Goal: Information Seeking & Learning: Check status

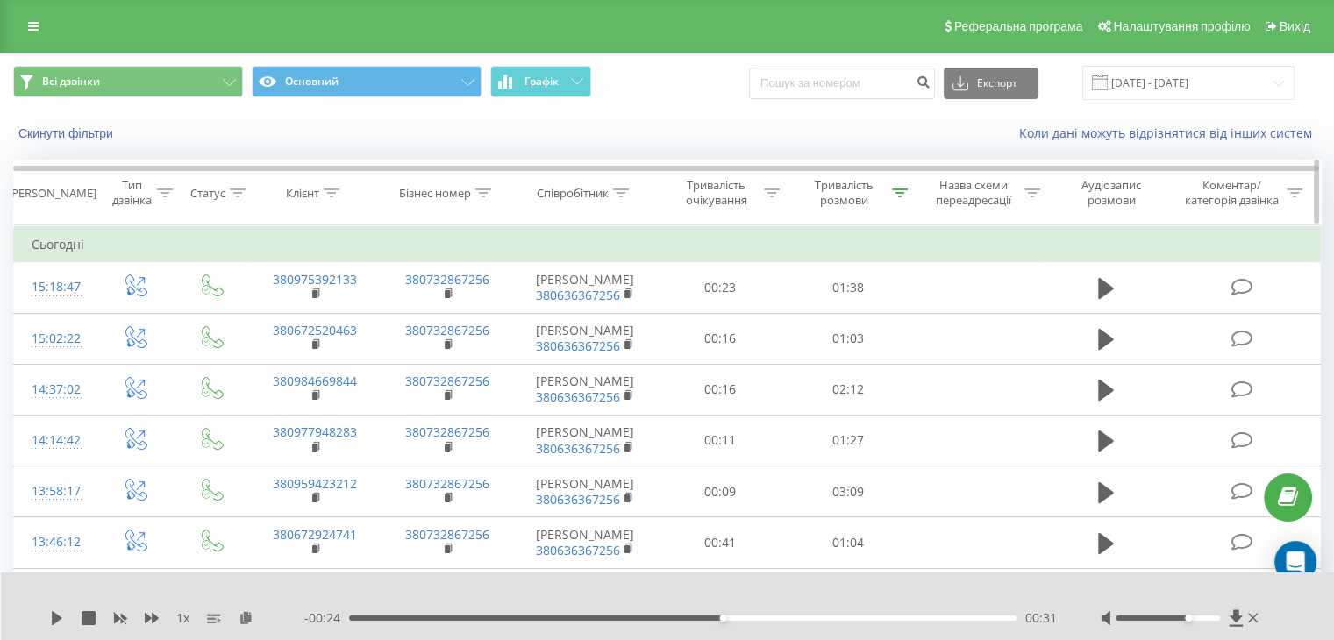
click at [908, 193] on div "Тривалість розмови" at bounding box center [848, 193] width 128 height 30
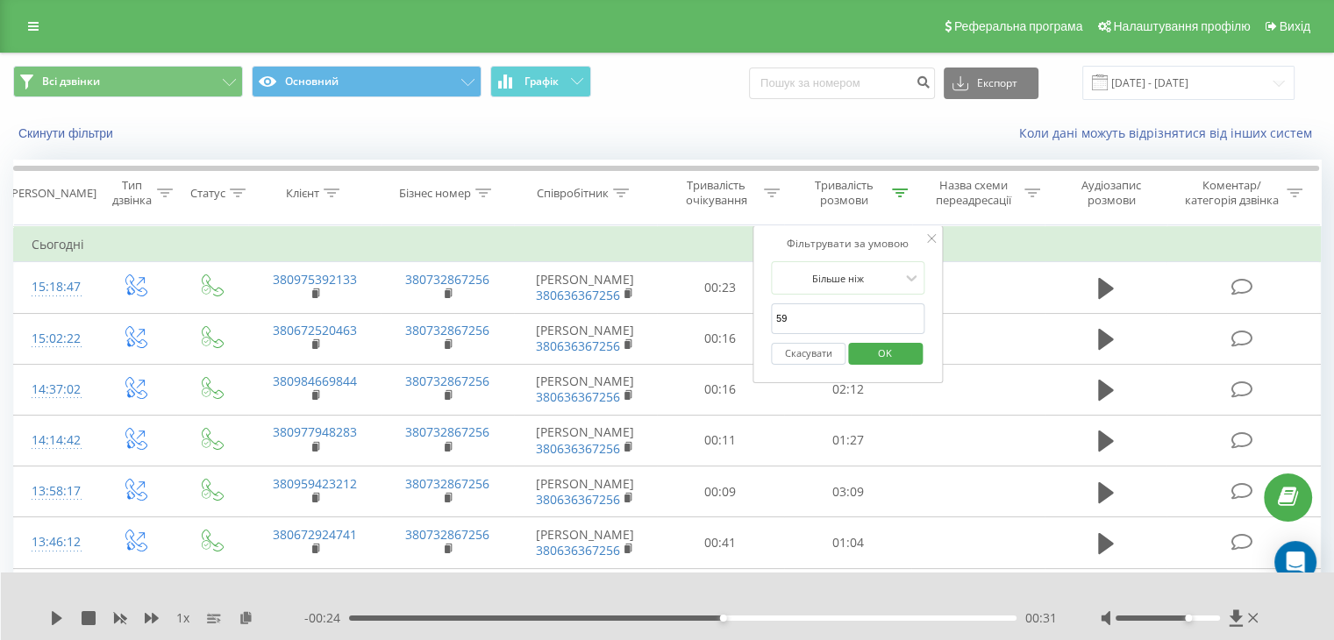
click at [877, 342] on span "OK" at bounding box center [884, 352] width 49 height 27
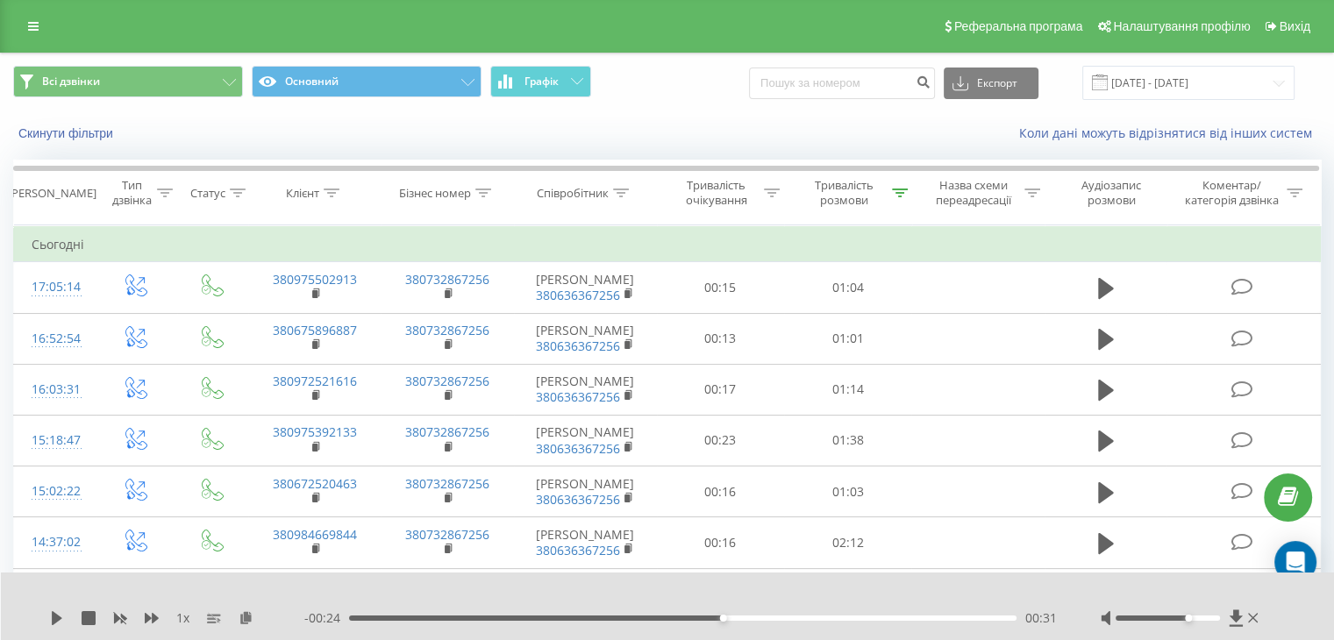
click at [33, 43] on div "Реферальна програма Налаштування профілю Вихід" at bounding box center [667, 26] width 1334 height 53
drag, startPoint x: 33, startPoint y: 39, endPoint x: 31, endPoint y: 29, distance: 10.8
click at [33, 39] on div "Реферальна програма Налаштування профілю Вихід" at bounding box center [667, 26] width 1334 height 53
click at [31, 29] on icon at bounding box center [33, 26] width 11 height 12
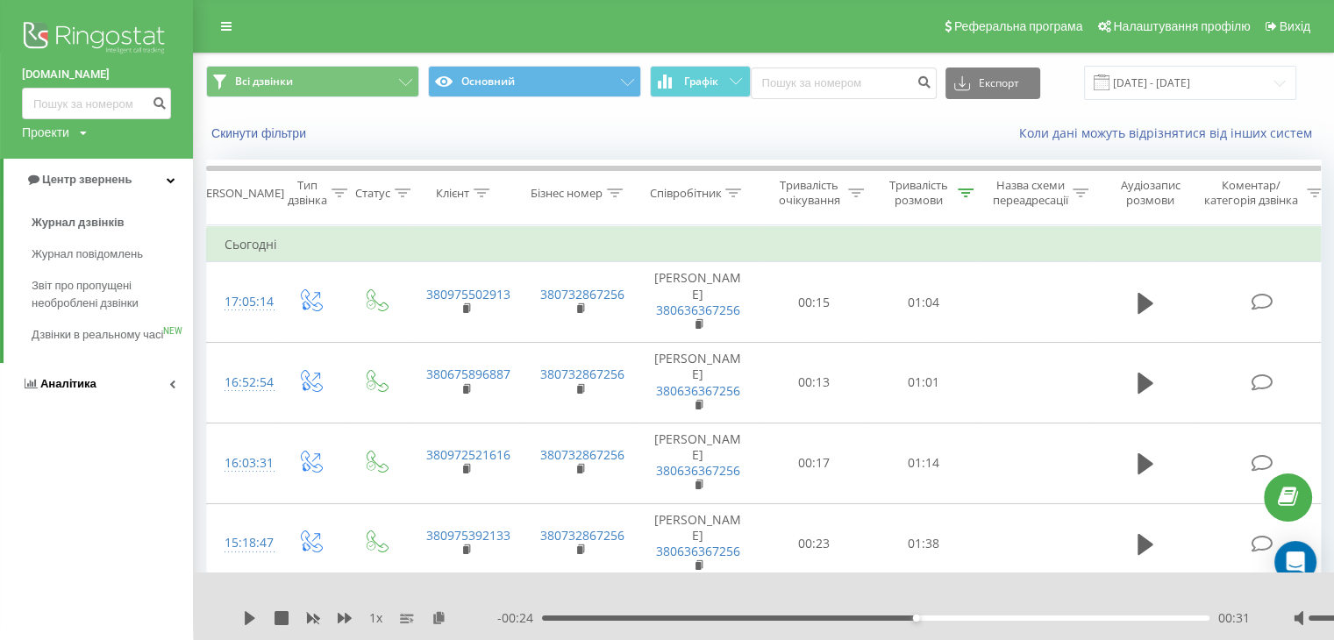
click at [66, 390] on span "Аналiтика" at bounding box center [68, 383] width 56 height 13
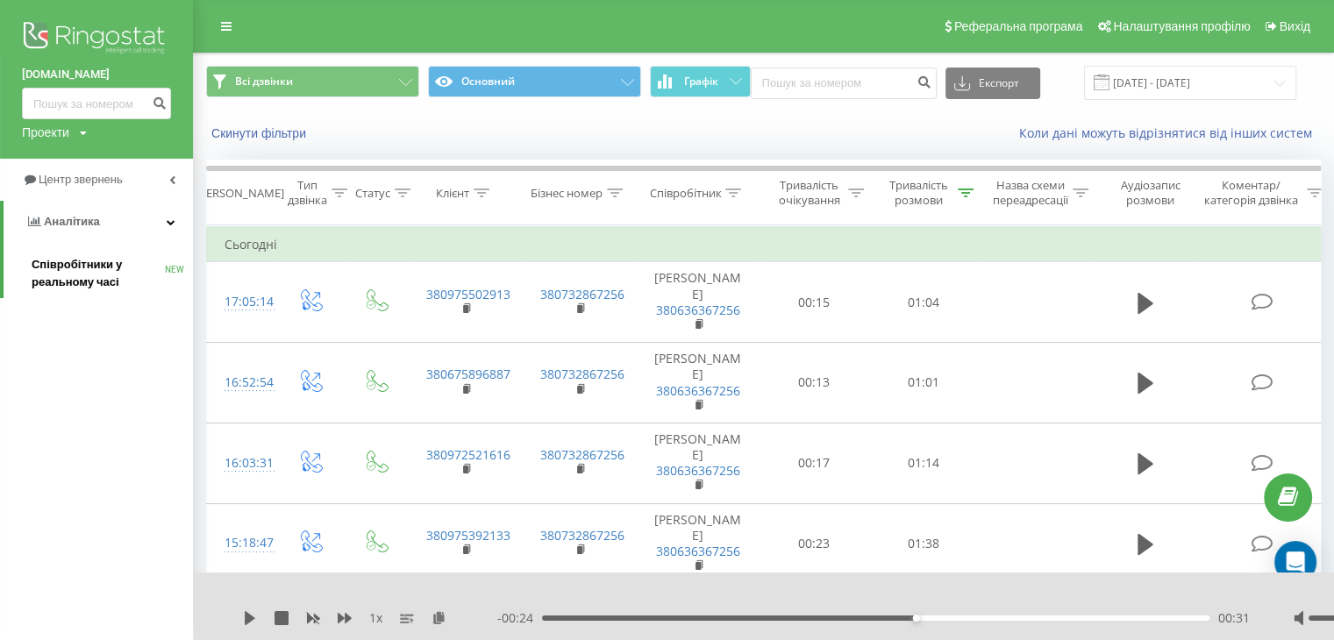
click at [82, 291] on span "Співробітники у реальному часі" at bounding box center [98, 273] width 133 height 35
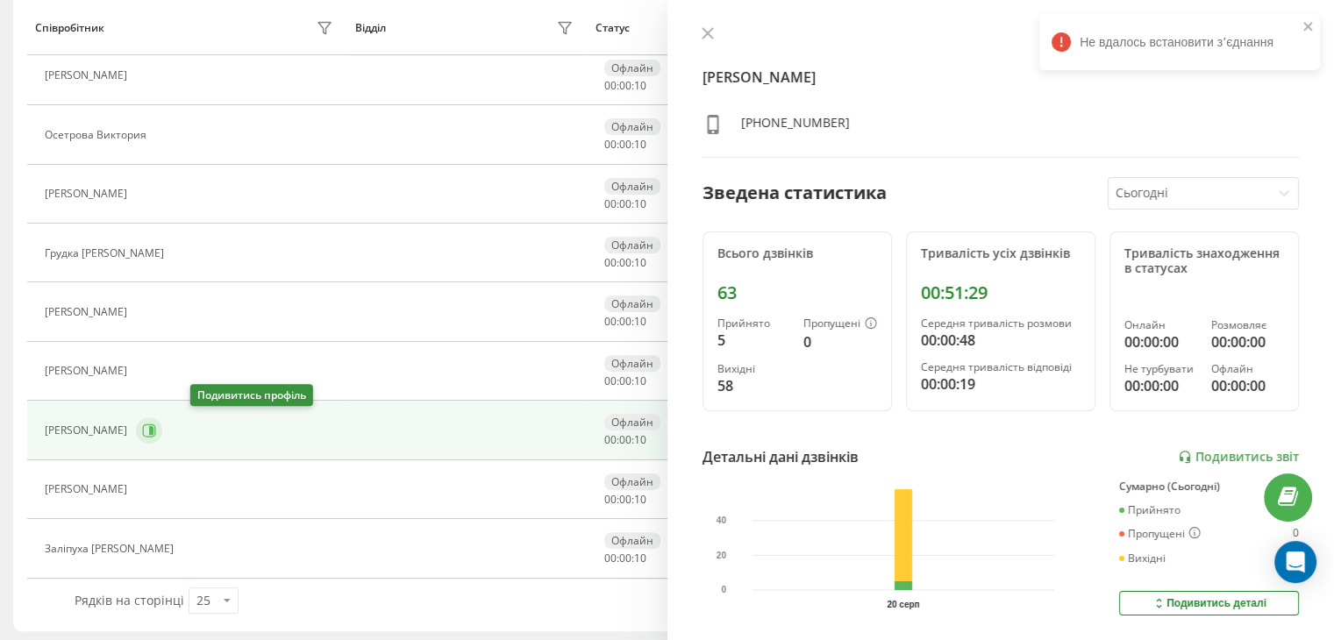
click at [156, 426] on icon at bounding box center [149, 430] width 13 height 13
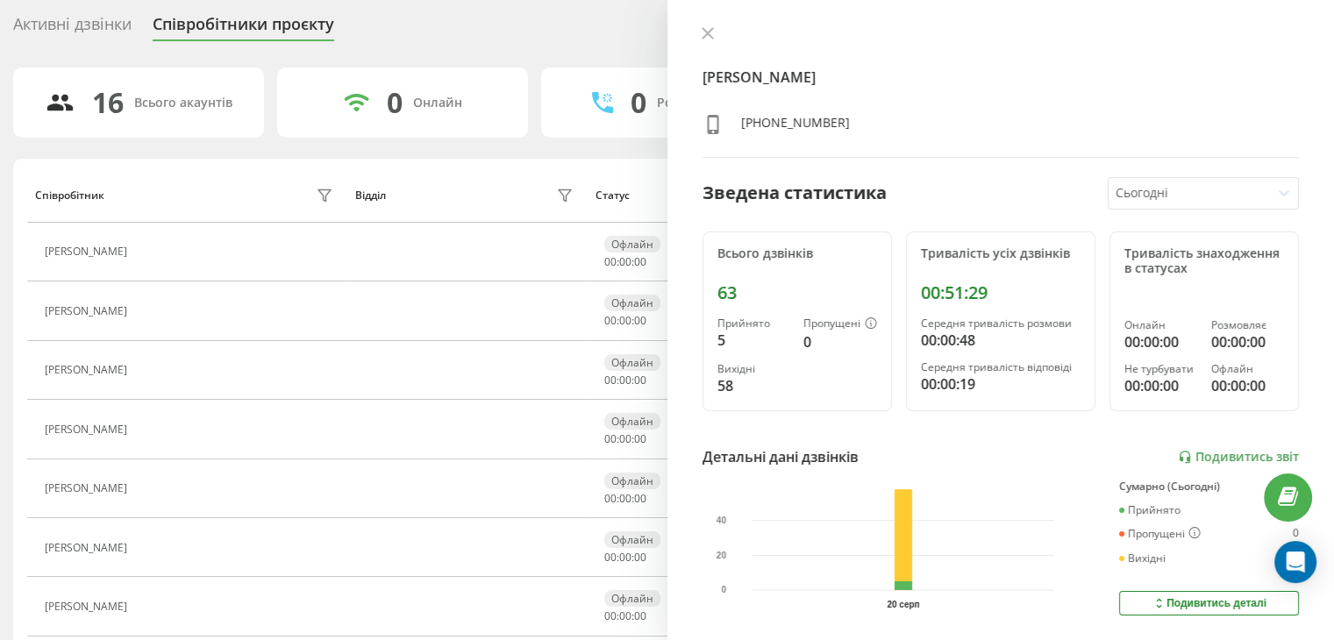
scroll to position [646, 0]
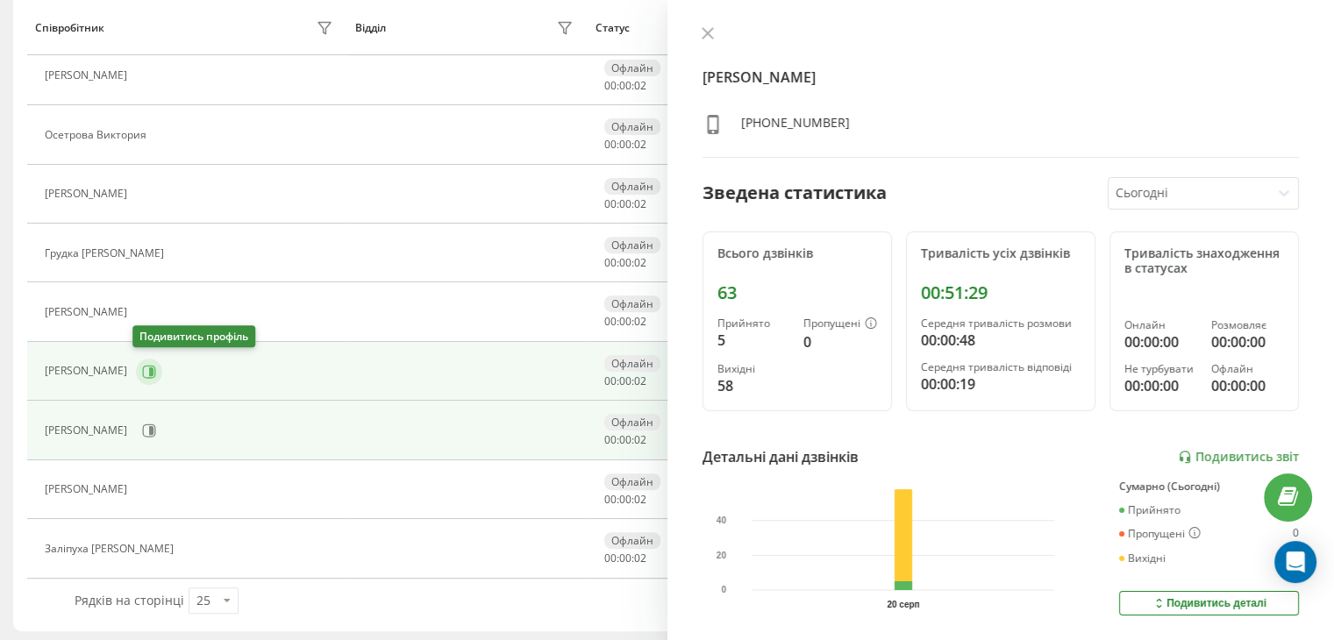
click at [142, 373] on icon at bounding box center [149, 372] width 14 height 14
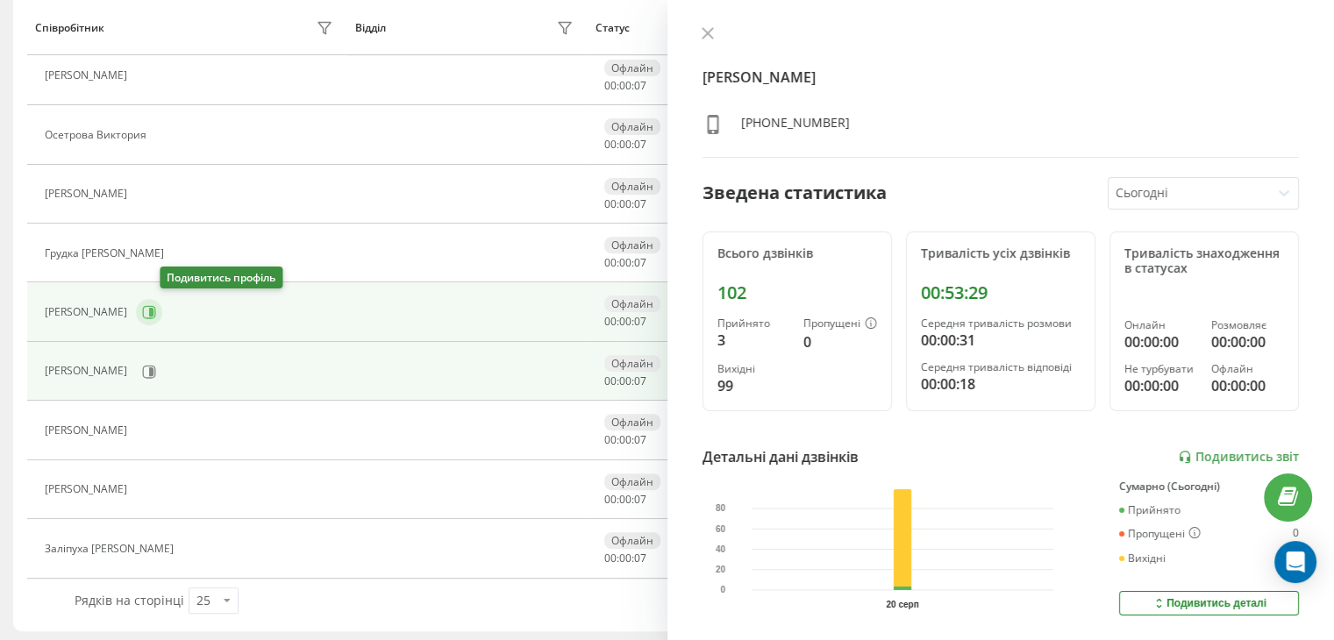
click at [156, 313] on icon at bounding box center [149, 312] width 14 height 14
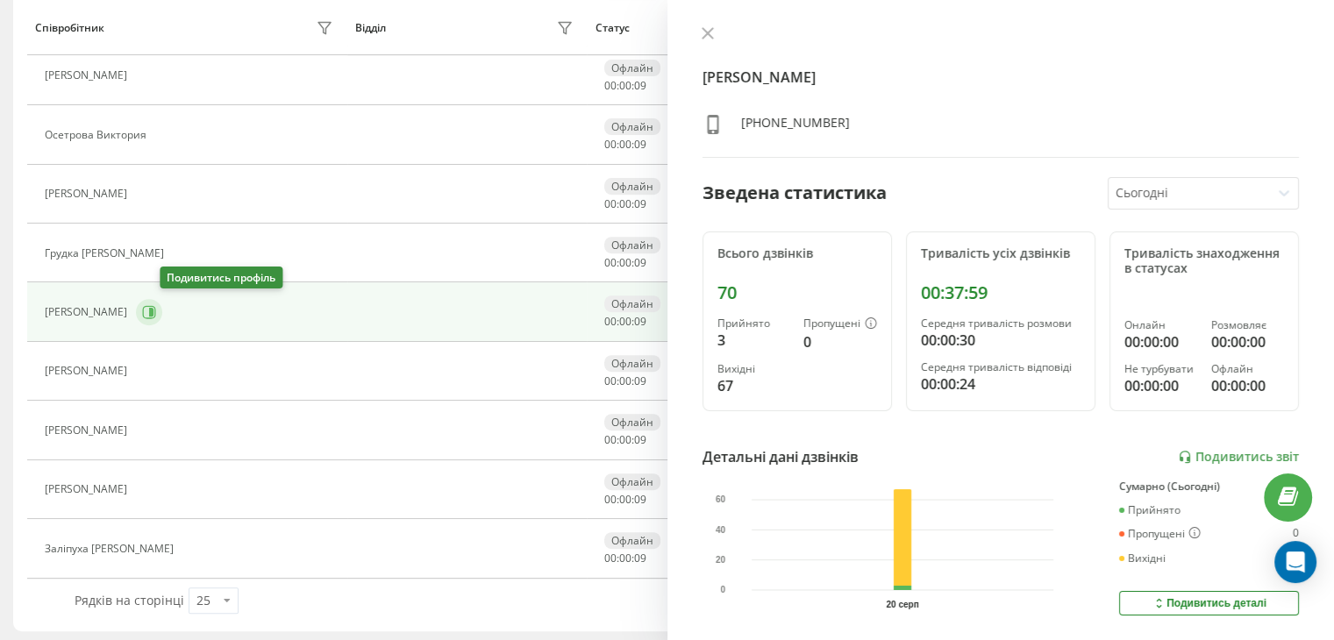
click at [156, 313] on icon at bounding box center [149, 312] width 14 height 14
click at [697, 42] on button at bounding box center [707, 34] width 23 height 17
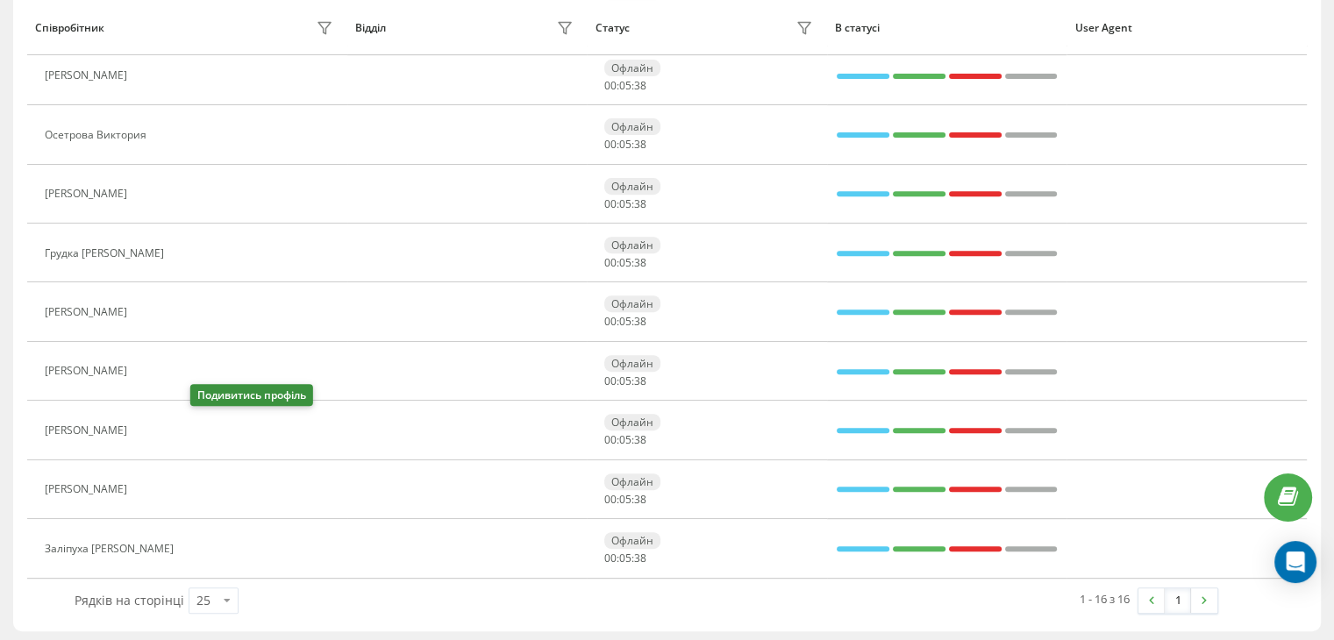
click at [153, 429] on icon at bounding box center [146, 431] width 14 height 14
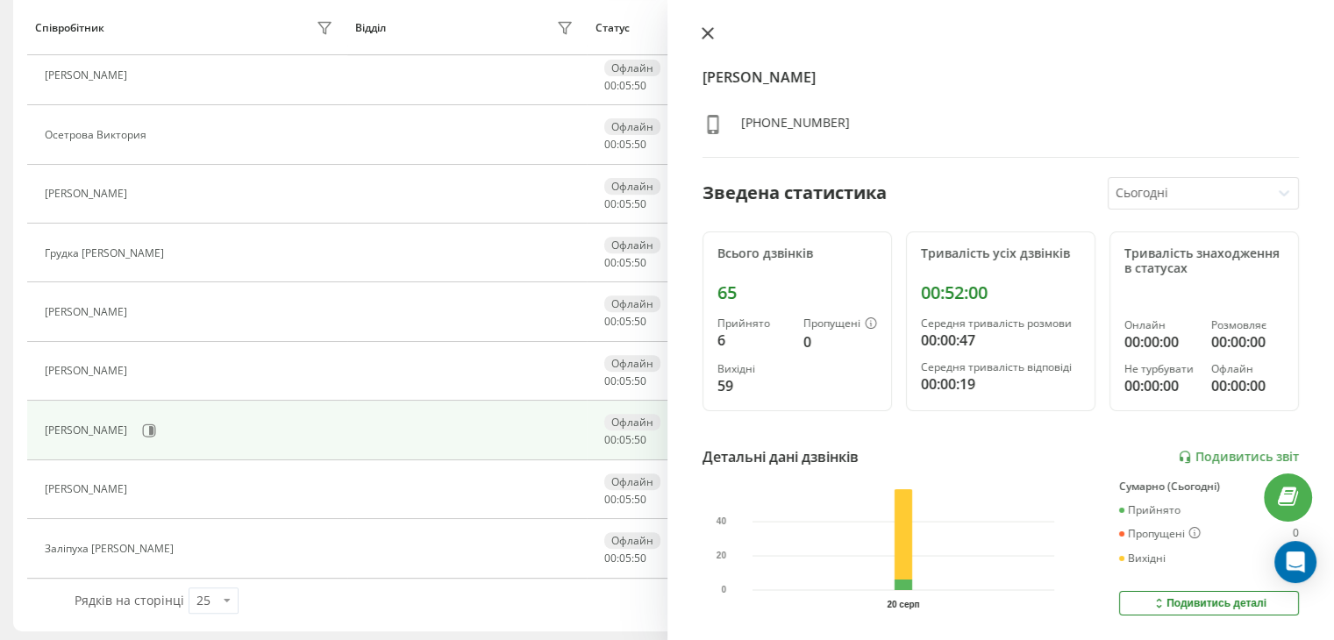
click at [704, 26] on div "Шарцев Назар Дмитрович +380636367256 Зведена статистика Сьогодні Всього дзвінкі…" at bounding box center [1000, 320] width 667 height 640
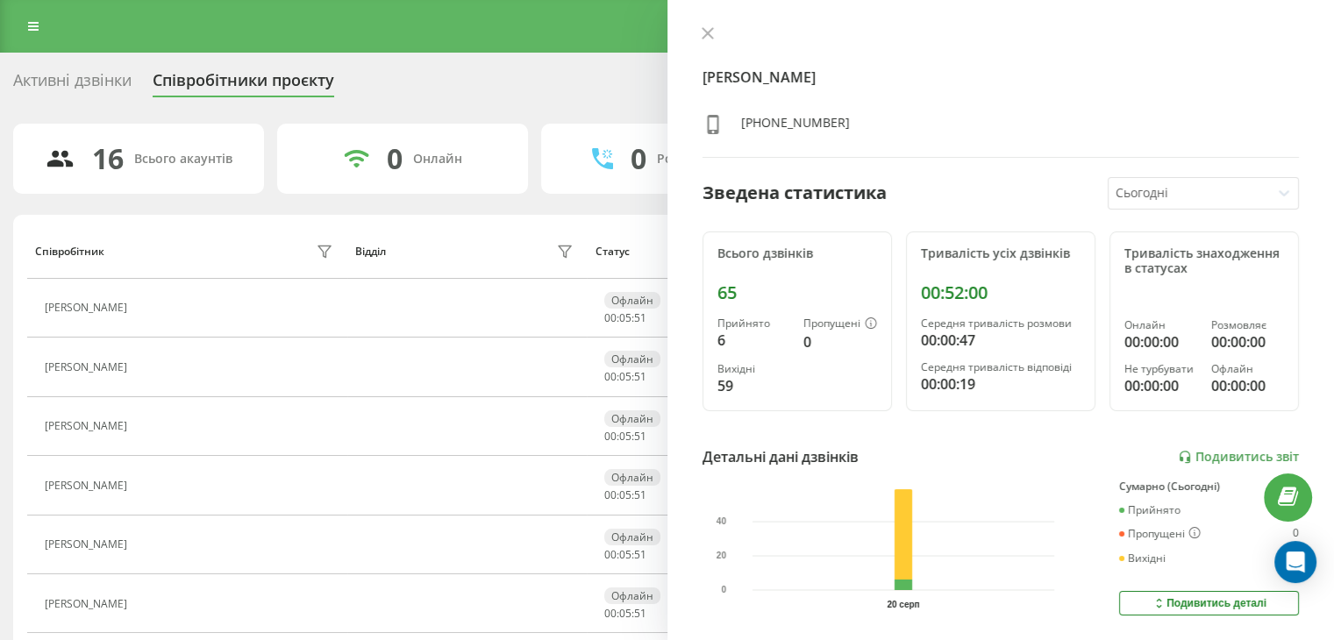
click at [26, 24] on link at bounding box center [34, 26] width 32 height 25
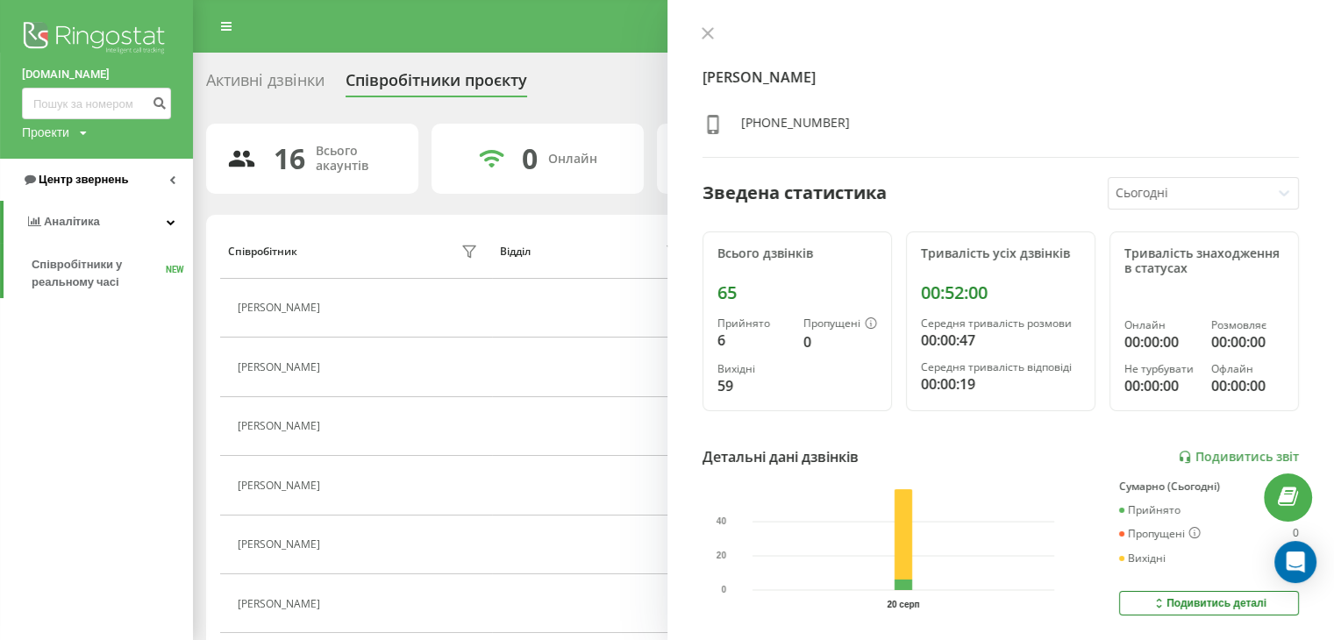
drag, startPoint x: 118, startPoint y: 182, endPoint x: 109, endPoint y: 197, distance: 18.5
click at [118, 182] on span "Центр звернень" at bounding box center [83, 179] width 89 height 13
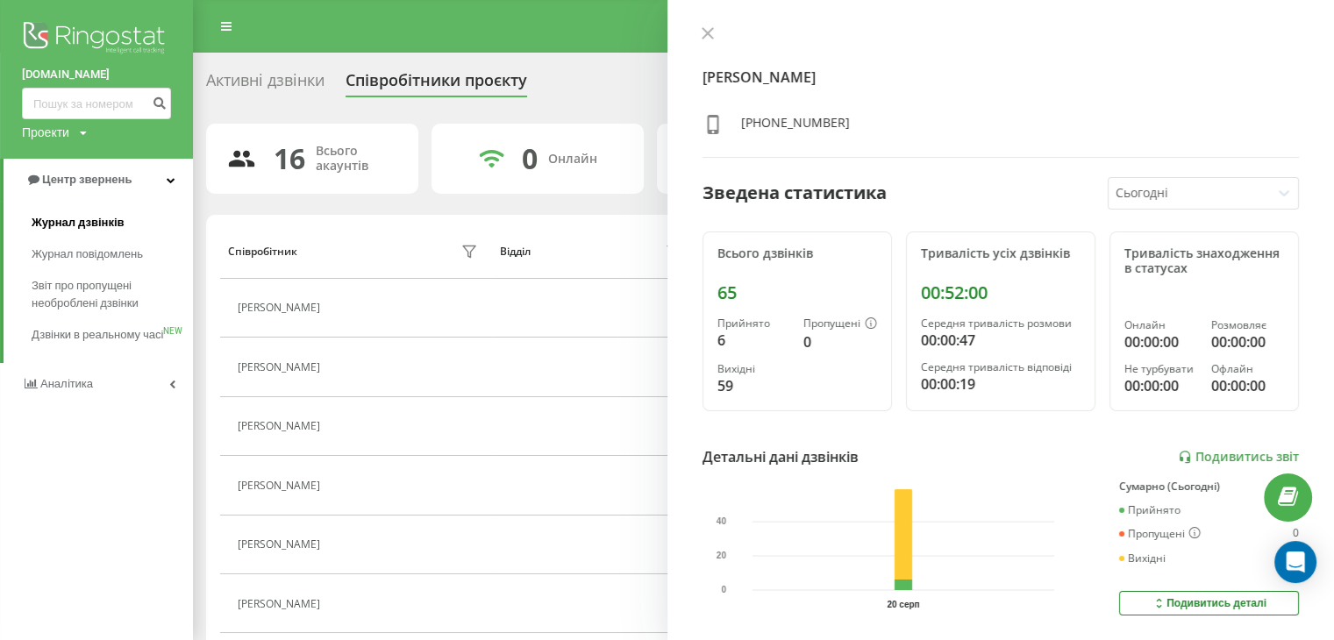
click at [77, 224] on span "Журнал дзвінків" at bounding box center [78, 223] width 93 height 18
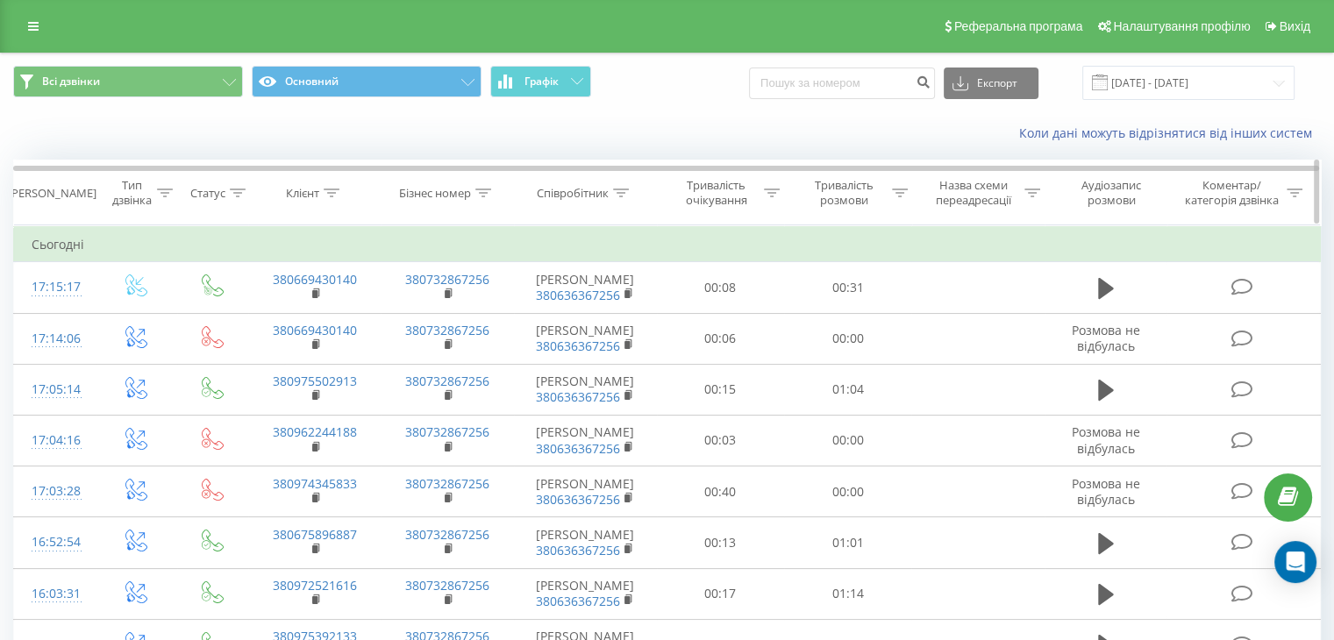
click at [890, 189] on div "Тривалість розмови" at bounding box center [854, 193] width 108 height 30
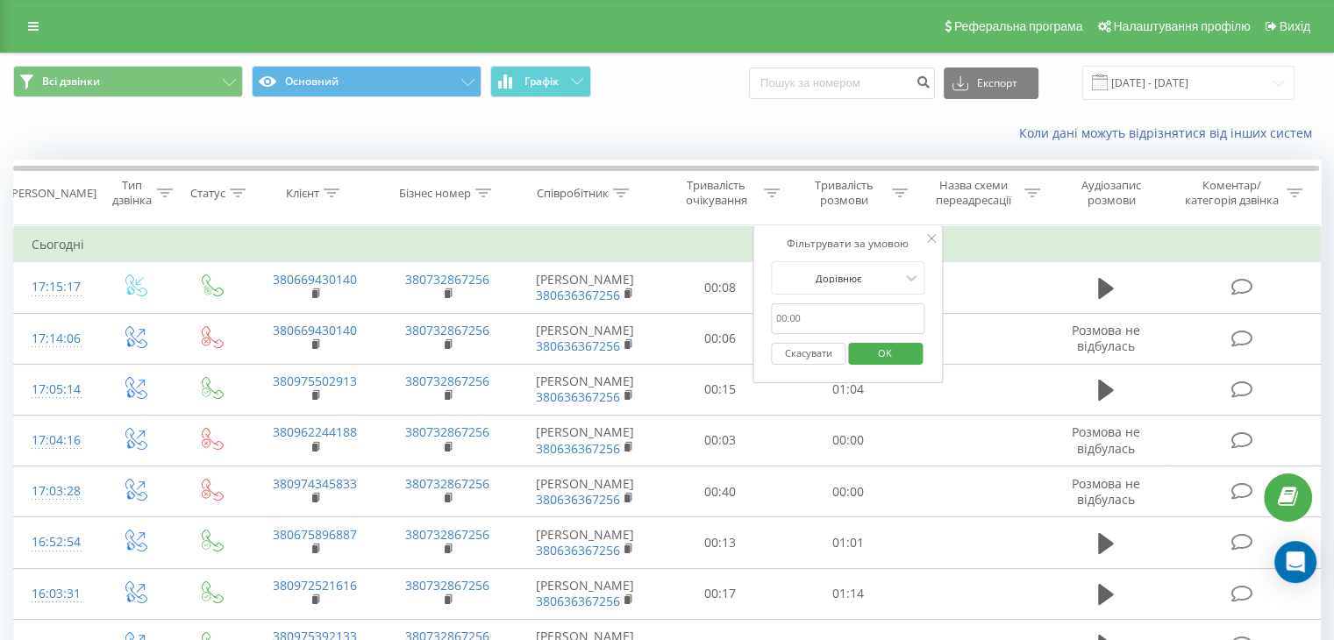
click at [820, 324] on input "text" at bounding box center [848, 318] width 154 height 31
type input "59"
click at [860, 270] on div at bounding box center [838, 278] width 125 height 17
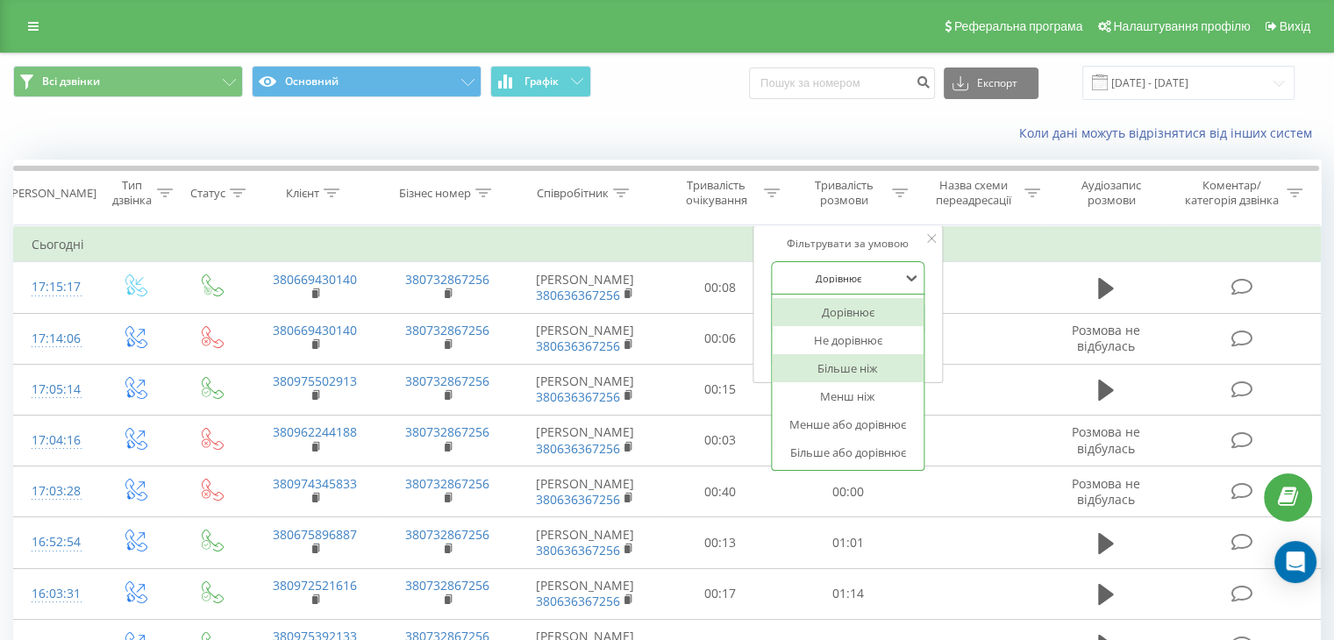
click at [852, 367] on div "Більше ніж" at bounding box center [848, 368] width 153 height 28
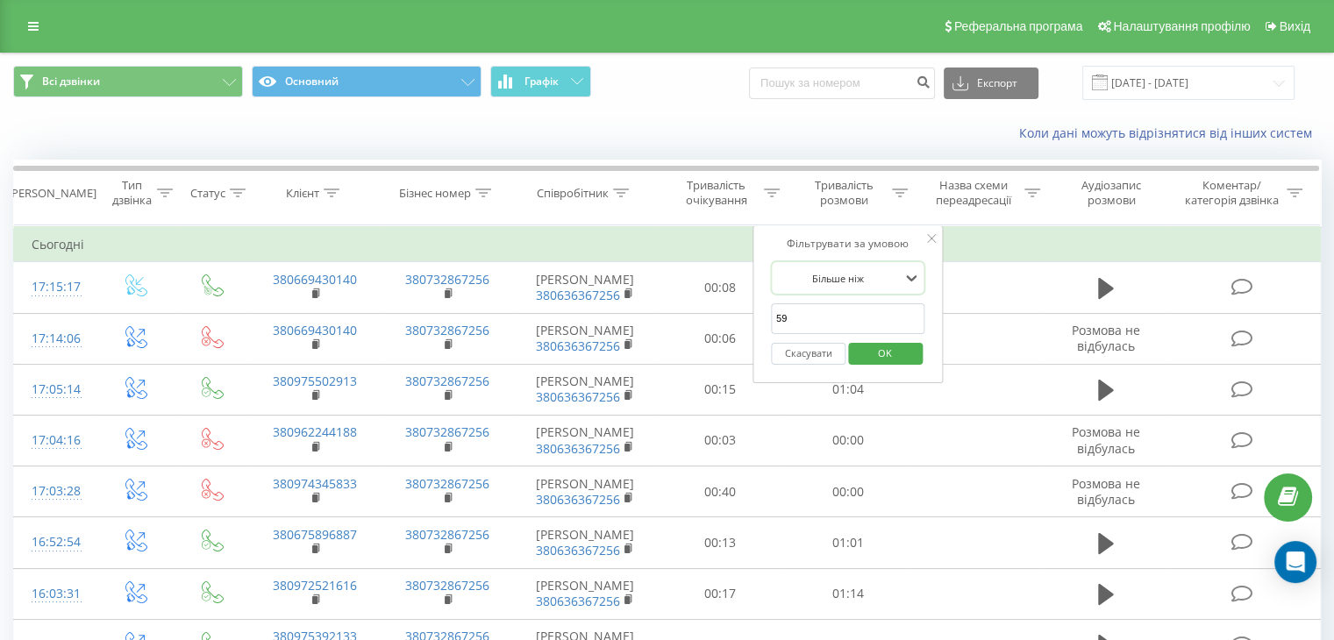
click at [890, 357] on span "OK" at bounding box center [884, 352] width 49 height 27
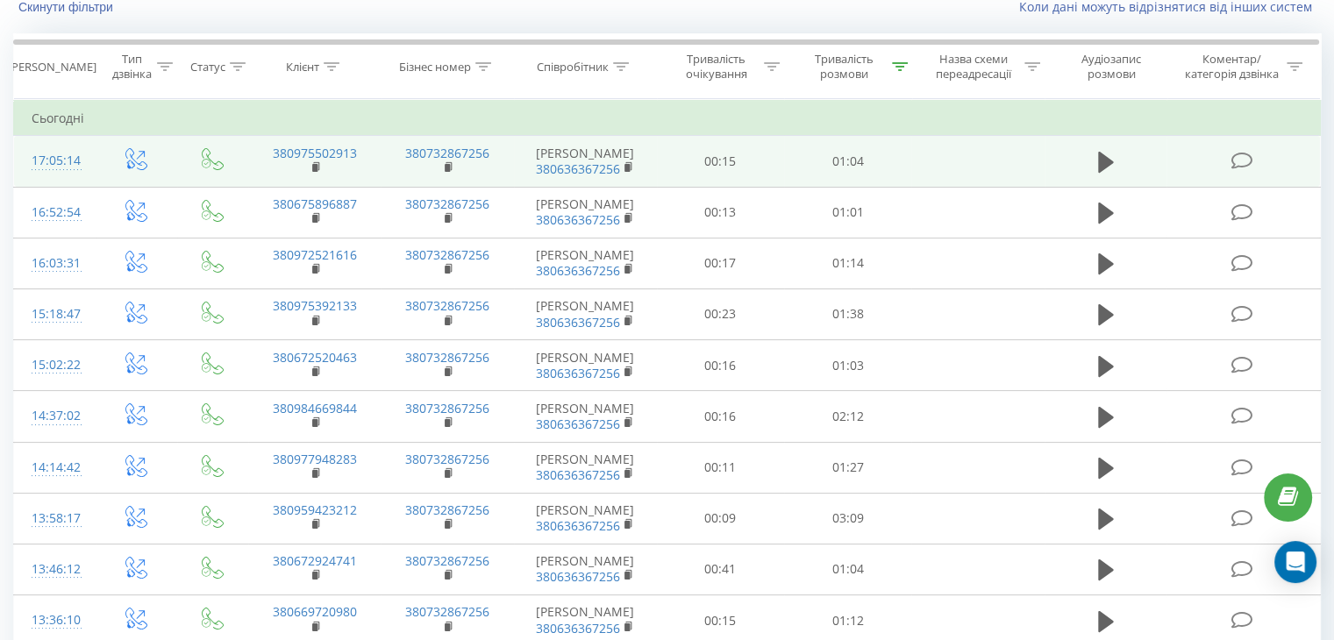
scroll to position [125, 0]
click at [445, 172] on rect at bounding box center [447, 169] width 5 height 8
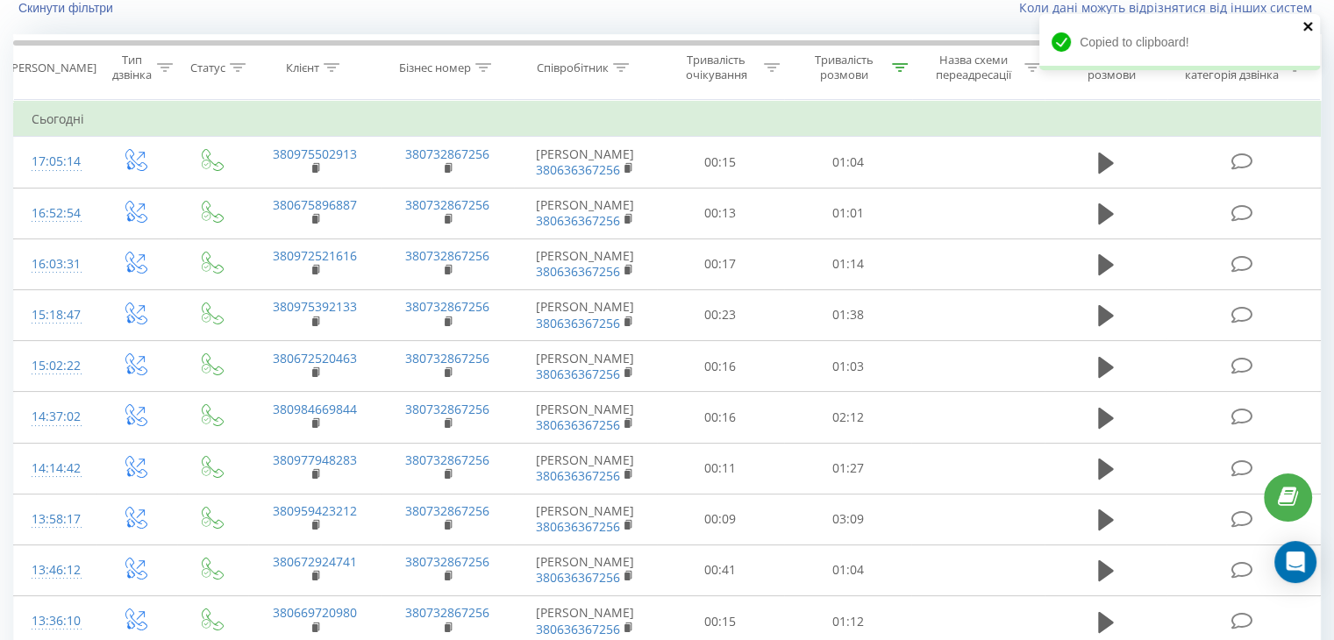
click at [1312, 27] on icon "close" at bounding box center [1308, 26] width 12 height 14
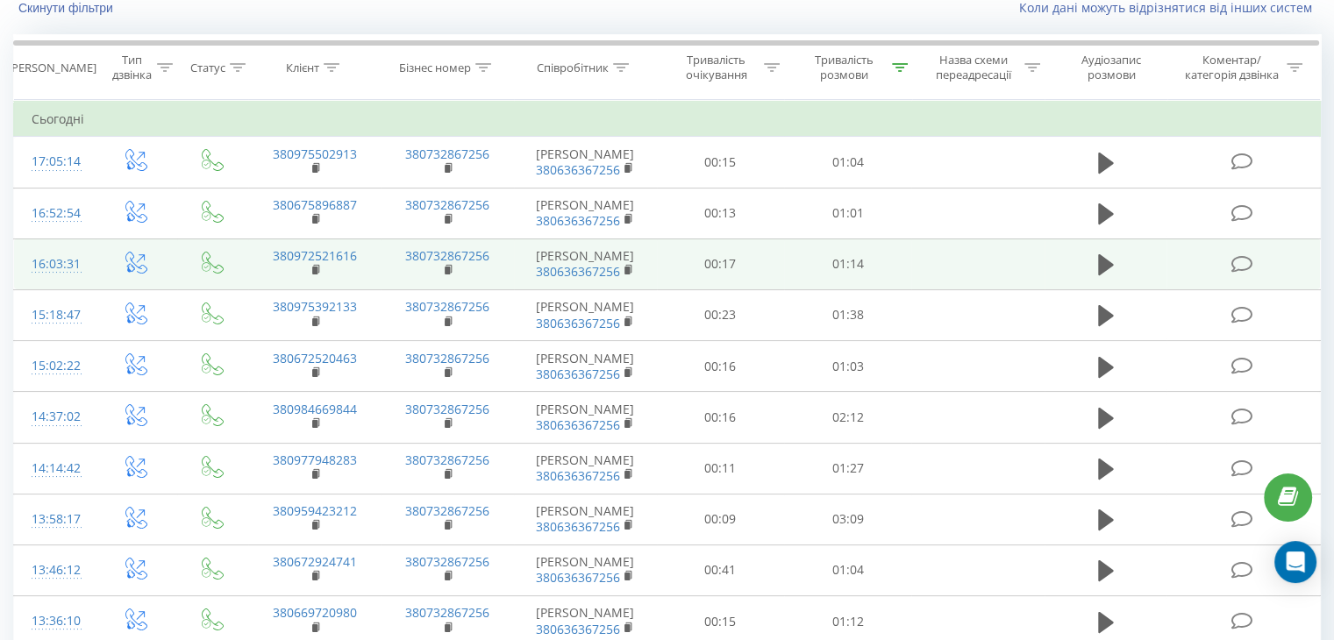
scroll to position [0, 0]
